Goal: Transaction & Acquisition: Register for event/course

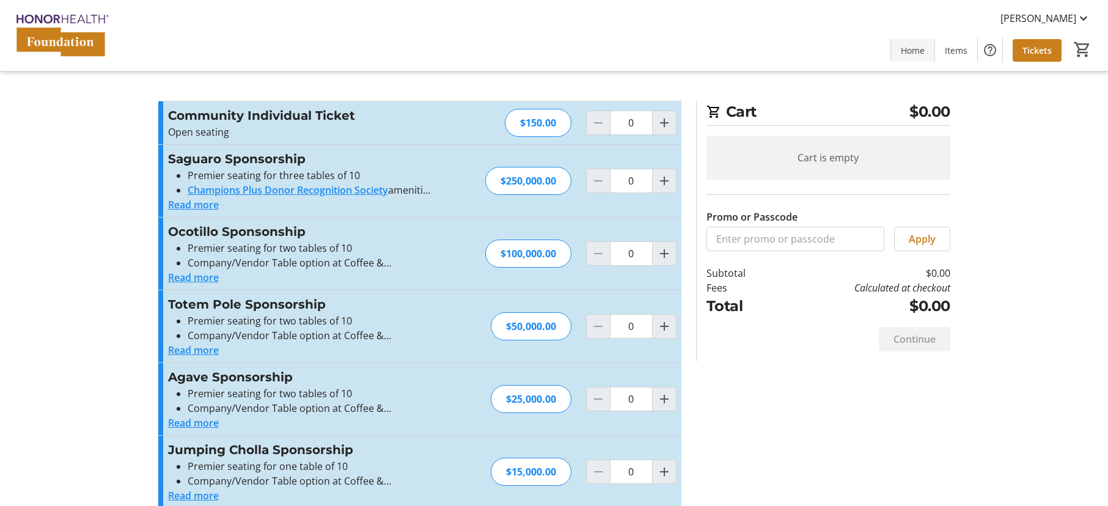
click at [906, 46] on span "Home" at bounding box center [913, 50] width 24 height 13
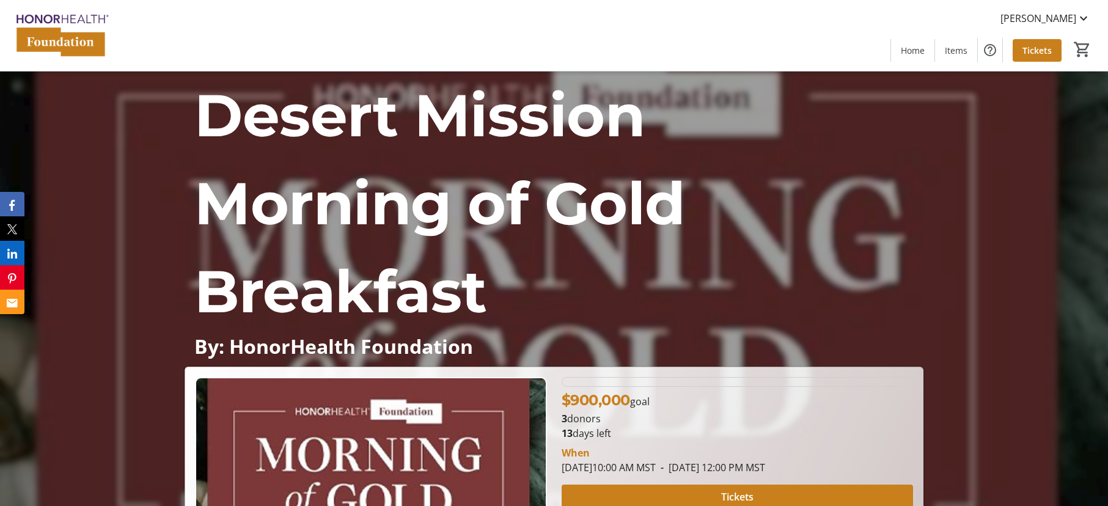
click at [930, 16] on div "[PERSON_NAME] Home Items Tickets 0" at bounding box center [554, 35] width 1108 height 71
click at [950, 53] on span "Items" at bounding box center [956, 50] width 23 height 13
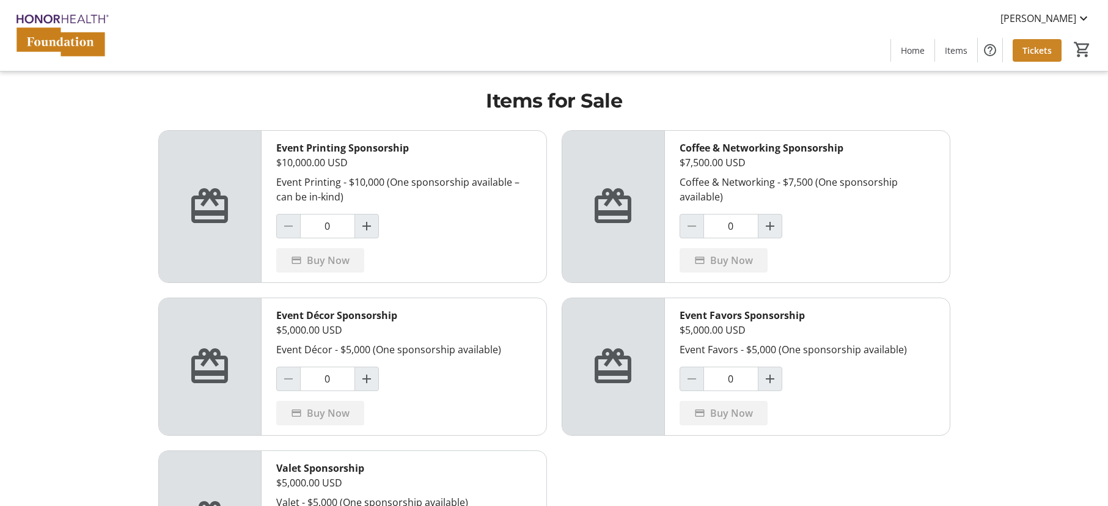
click at [1024, 53] on span "Tickets" at bounding box center [1036, 50] width 29 height 13
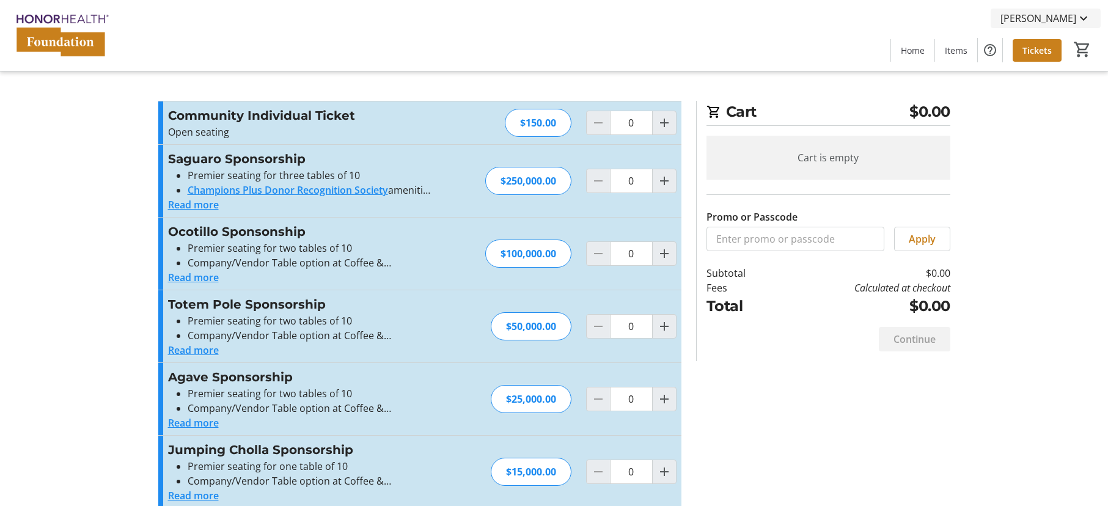
click at [1058, 18] on span "[PERSON_NAME]" at bounding box center [1038, 18] width 76 height 15
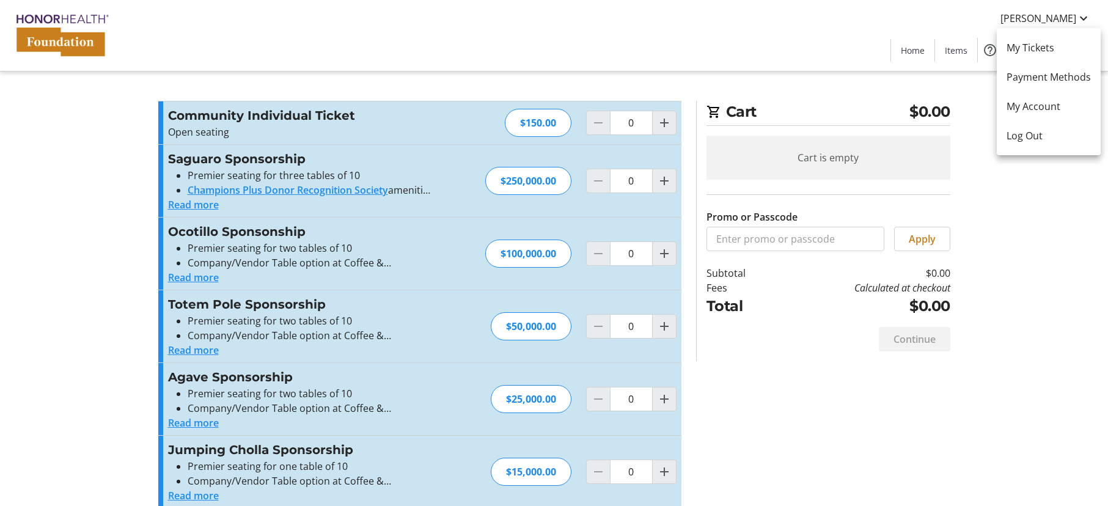
click at [767, 35] on div at bounding box center [554, 253] width 1108 height 506
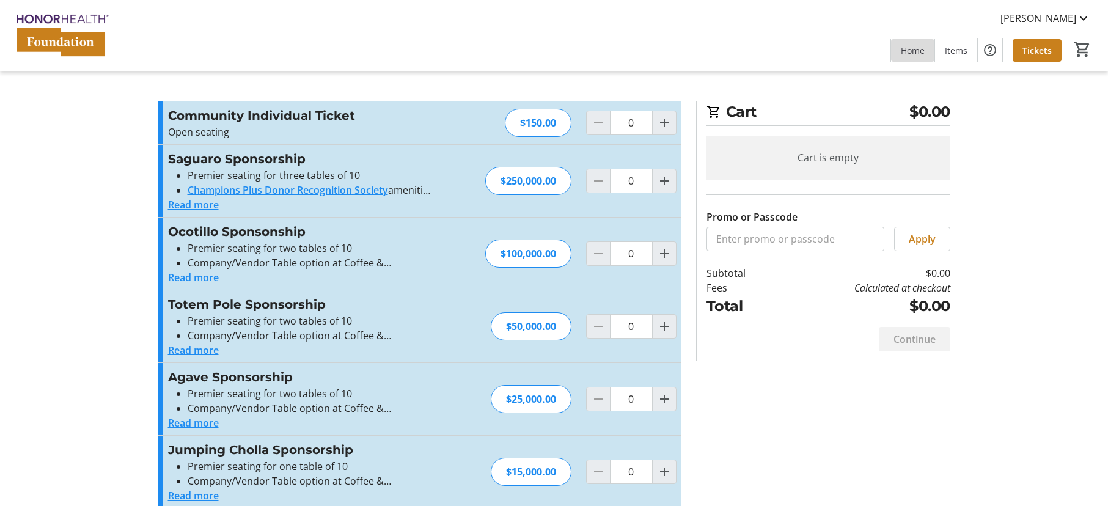
click at [917, 54] on span "Home" at bounding box center [913, 50] width 24 height 13
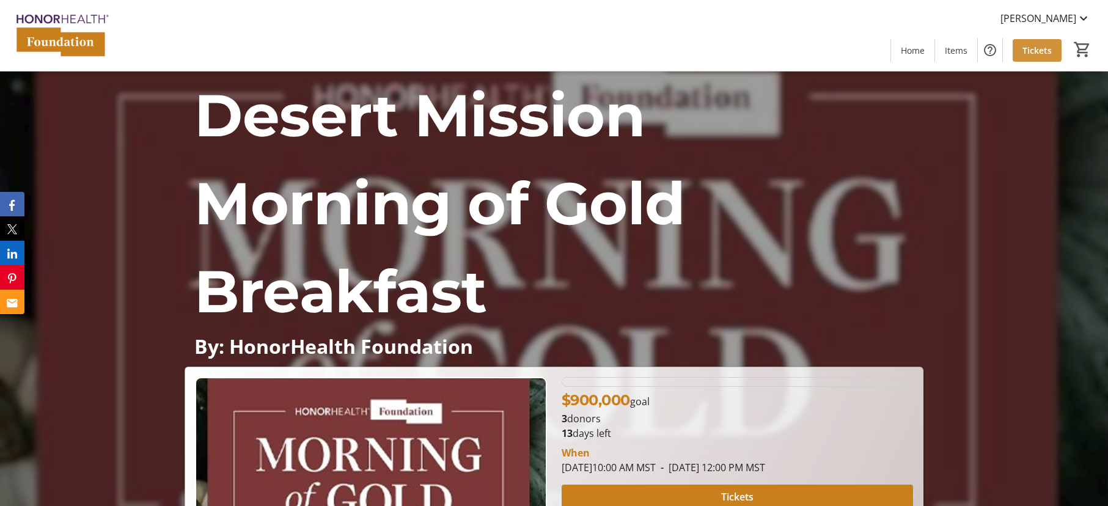
click at [1056, 51] on span at bounding box center [1037, 49] width 49 height 29
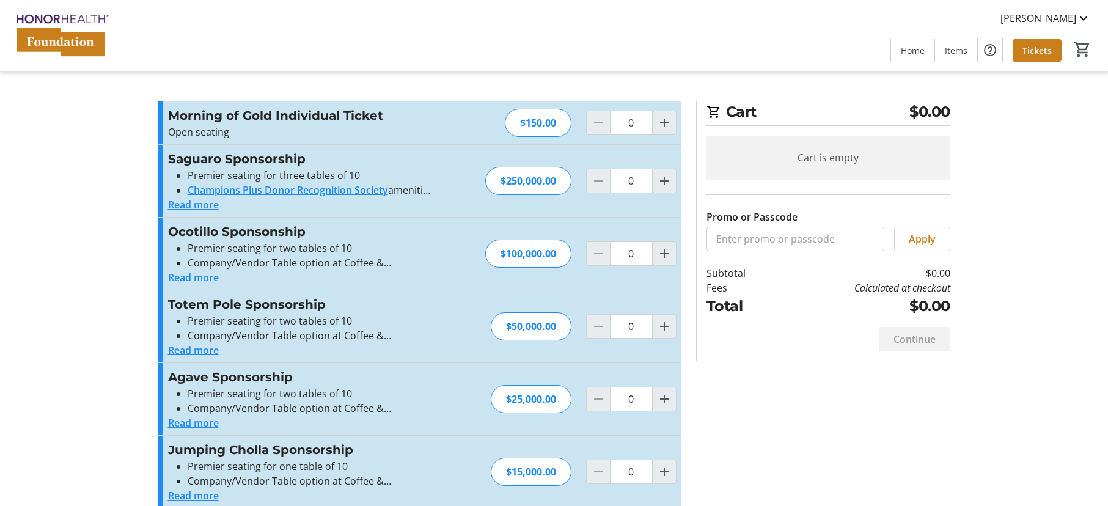
click at [171, 202] on button "Read more" at bounding box center [193, 204] width 51 height 15
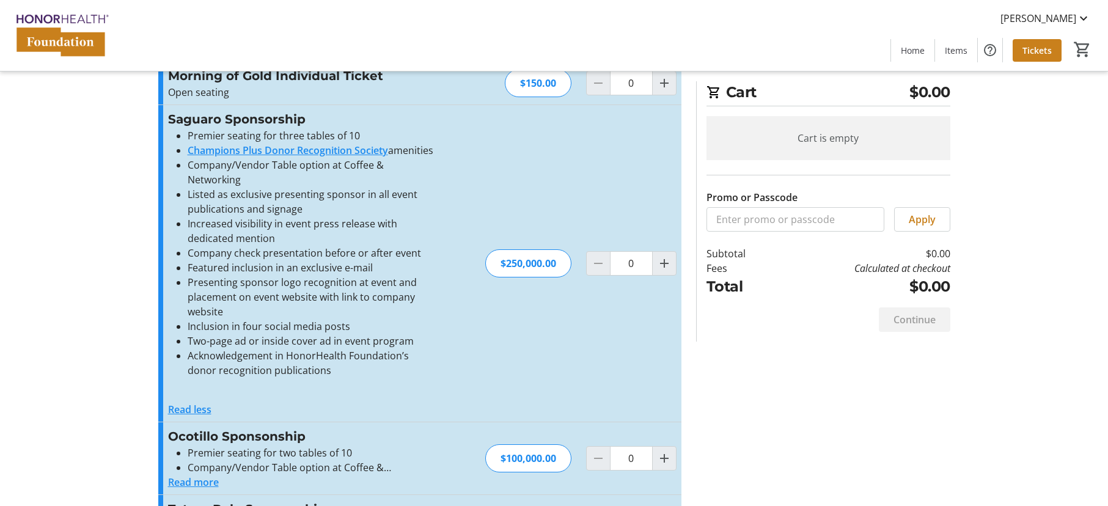
scroll to position [61, 0]
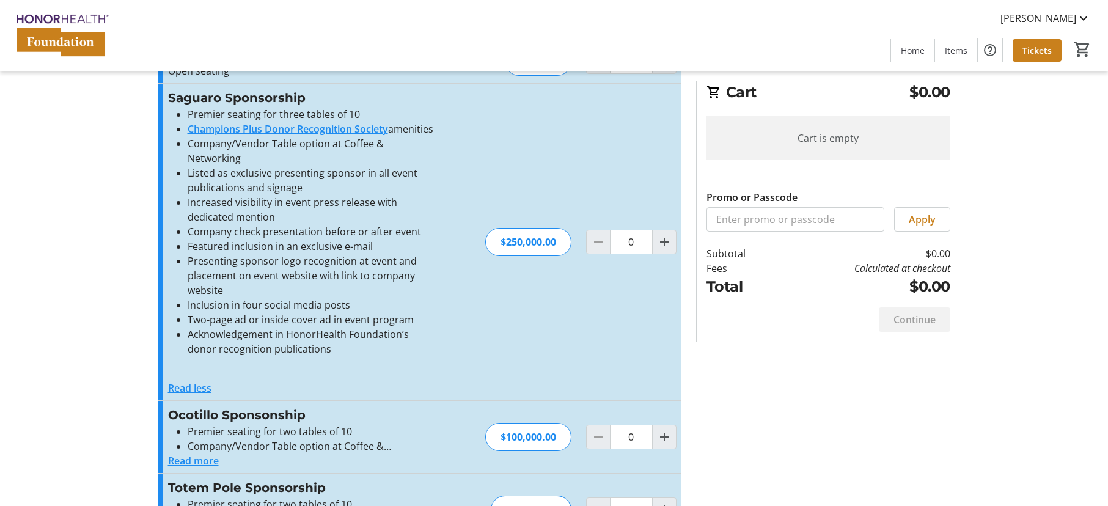
click at [200, 395] on button "Read less" at bounding box center [189, 388] width 43 height 15
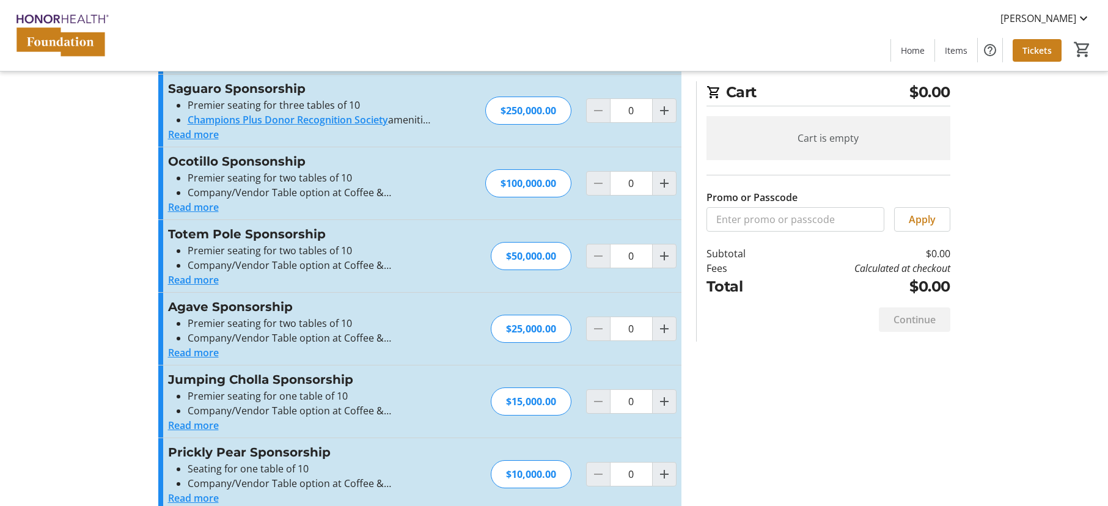
scroll to position [0, 0]
